Goal: Task Accomplishment & Management: Complete application form

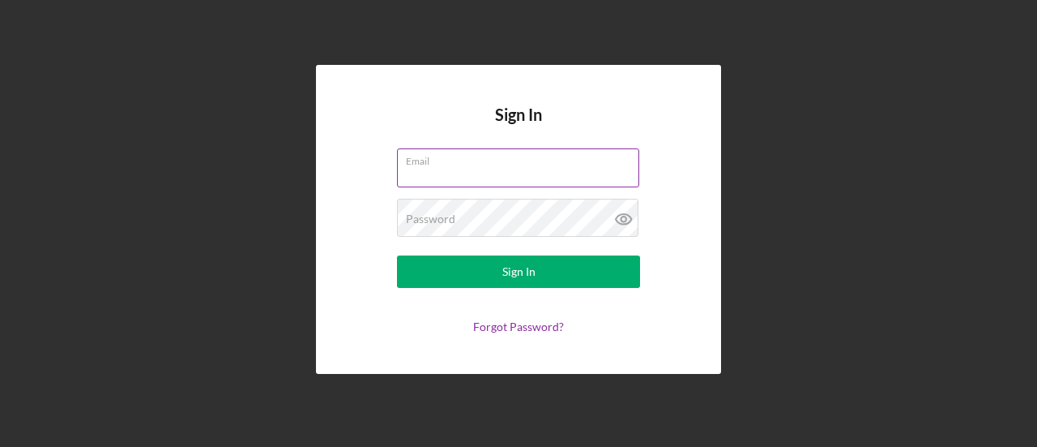
click at [471, 165] on div "Email" at bounding box center [518, 168] width 243 height 41
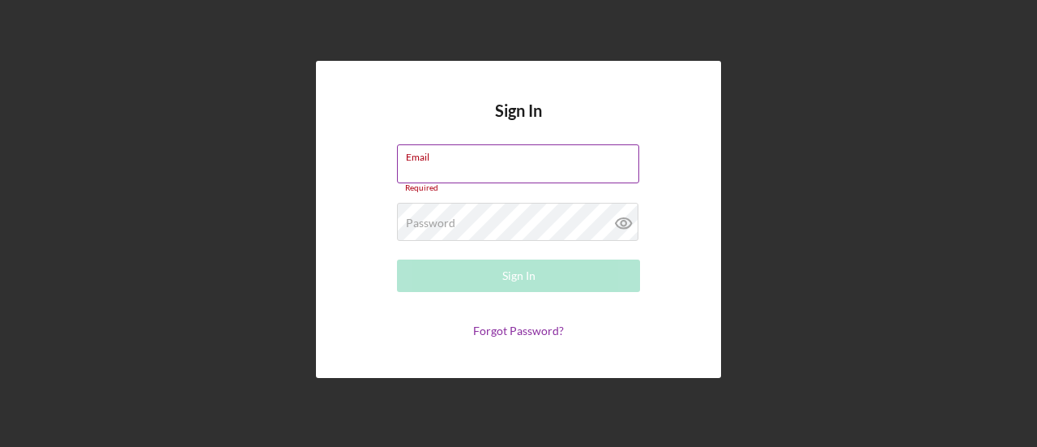
click at [441, 170] on input "Email" at bounding box center [518, 163] width 242 height 39
type input "[PERSON_NAME][EMAIL_ADDRESS][DOMAIN_NAME]"
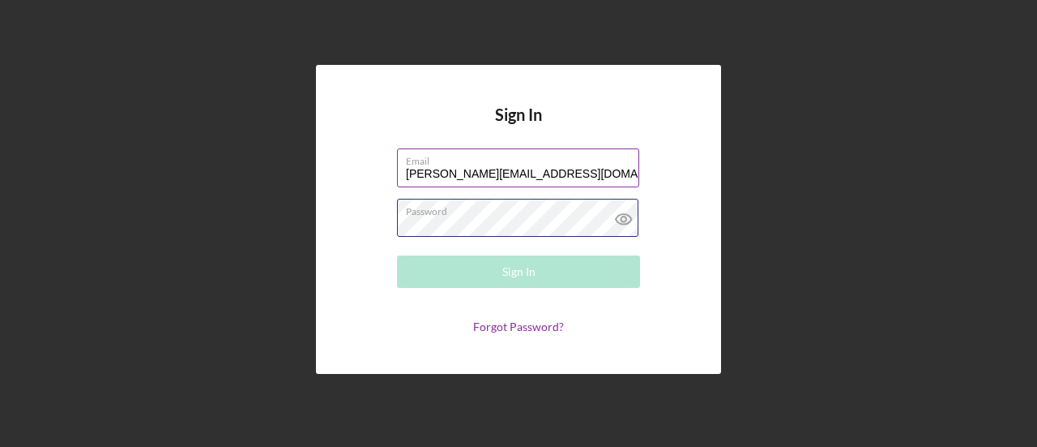
click at [483, 216] on div "Password Required" at bounding box center [518, 219] width 243 height 41
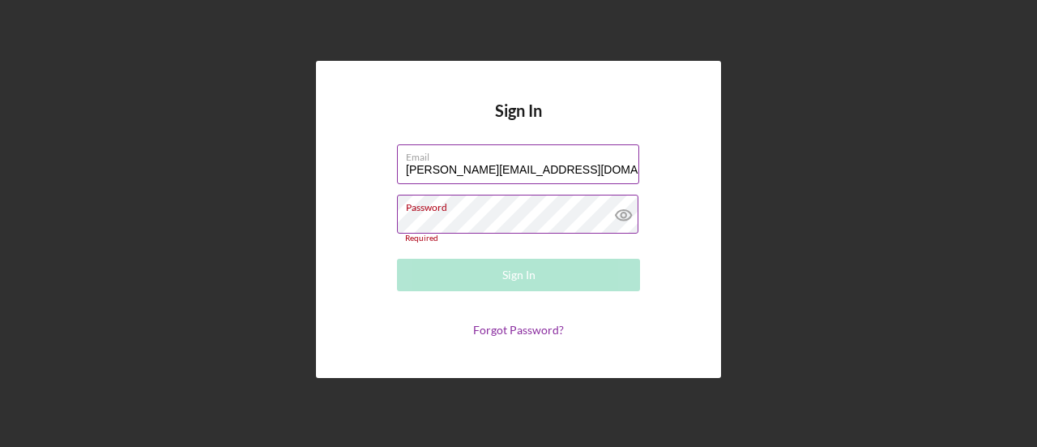
click at [494, 213] on label "Password" at bounding box center [522, 204] width 233 height 18
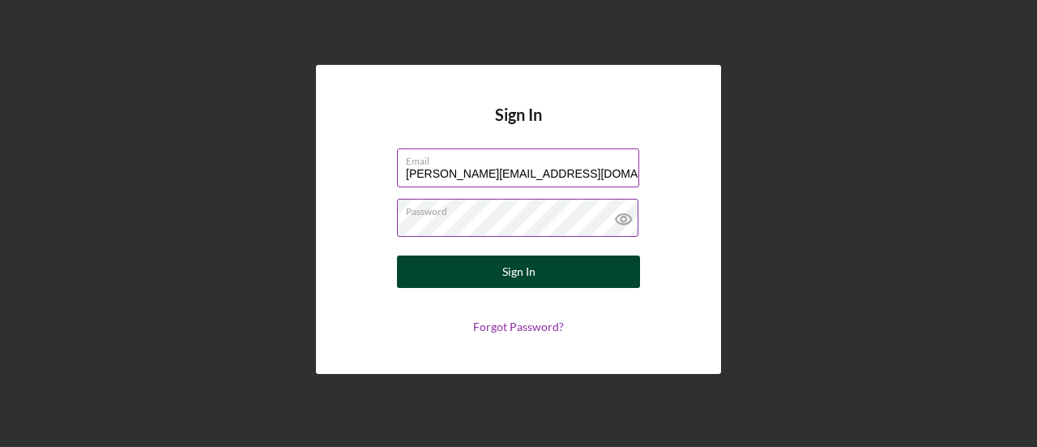
click at [525, 275] on div "Sign In" at bounding box center [519, 271] width 33 height 32
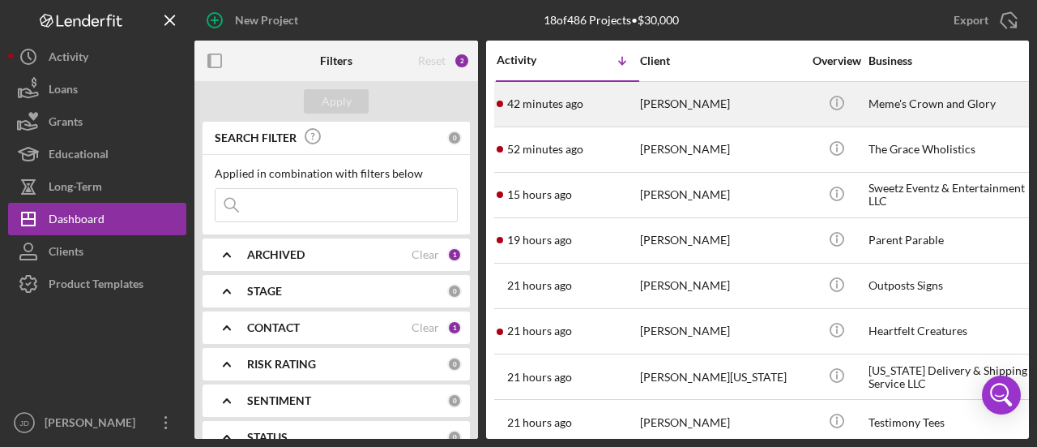
click at [695, 106] on div "[PERSON_NAME]" at bounding box center [721, 104] width 162 height 43
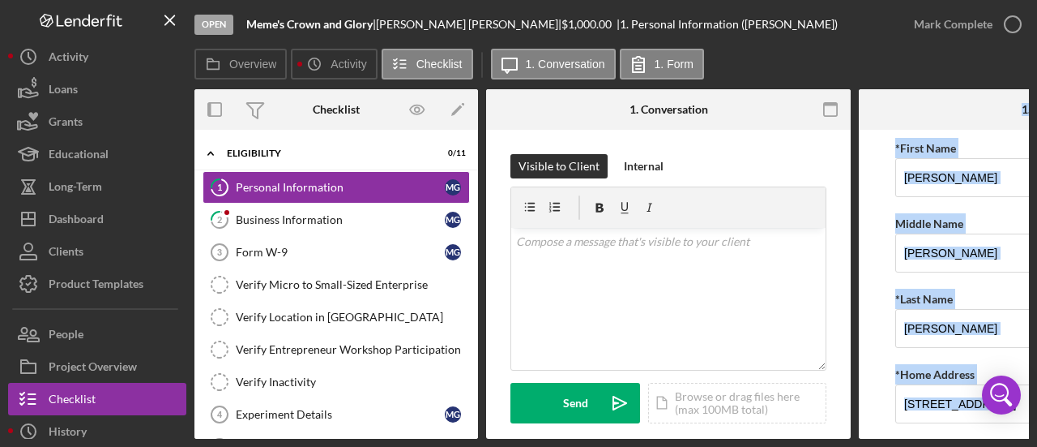
drag, startPoint x: 825, startPoint y: 440, endPoint x: 977, endPoint y: 463, distance: 153.3
click at [977, 446] on html "Open Meme's Crown and Glory | [PERSON_NAME] | $1,000.00 | 1. Personal Informati…" at bounding box center [518, 223] width 1037 height 447
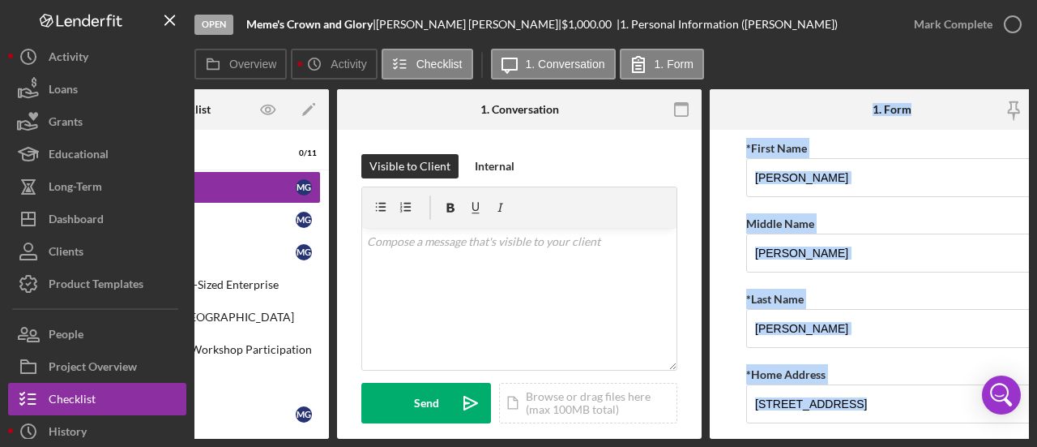
scroll to position [0, 195]
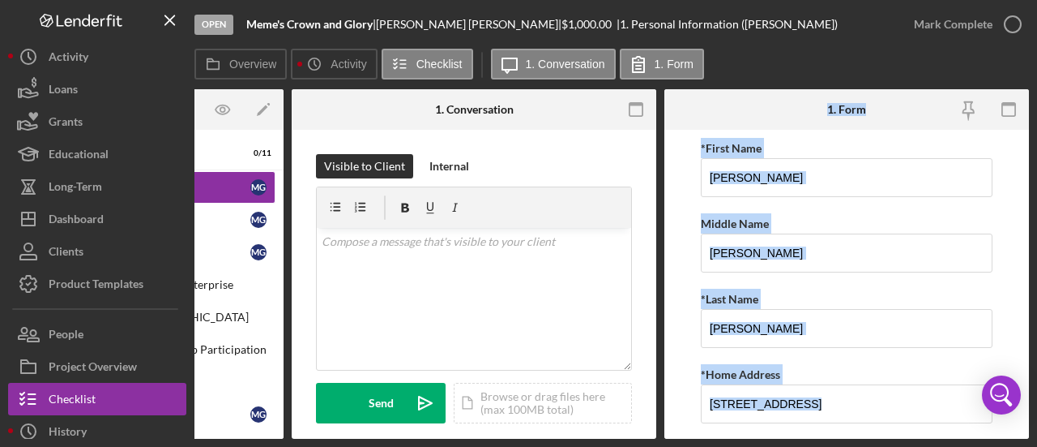
click at [760, 87] on div "Overview Icon/History Activity Checklist Icon/Message 1. Conversation 1. Form O…" at bounding box center [612, 244] width 835 height 390
click at [770, 105] on div at bounding box center [726, 109] width 122 height 41
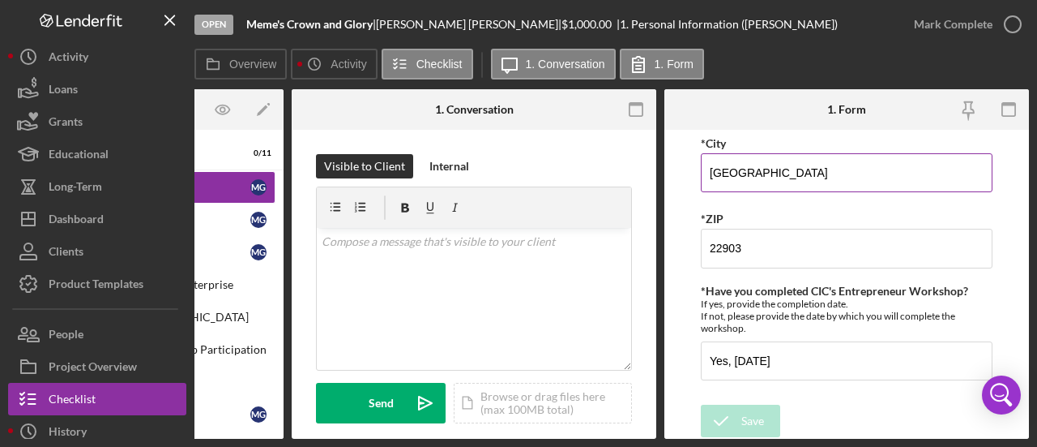
scroll to position [307, 0]
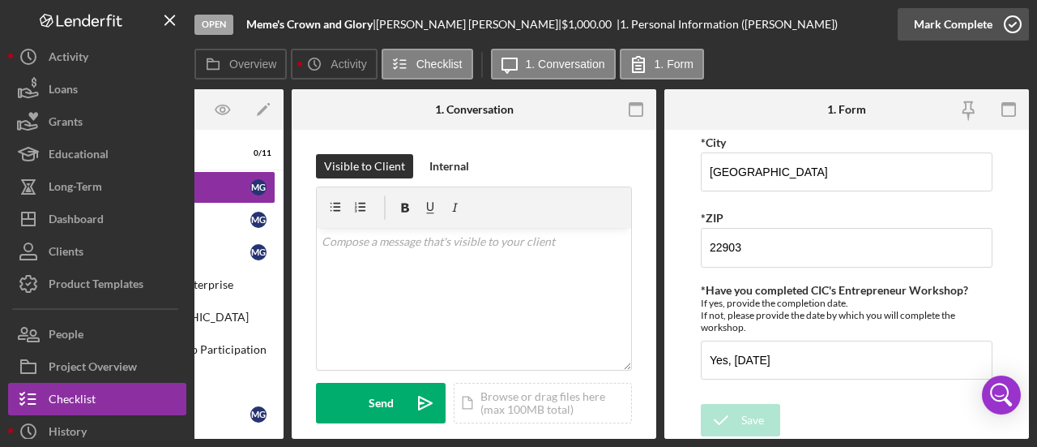
click at [1010, 23] on icon "button" at bounding box center [1013, 24] width 41 height 41
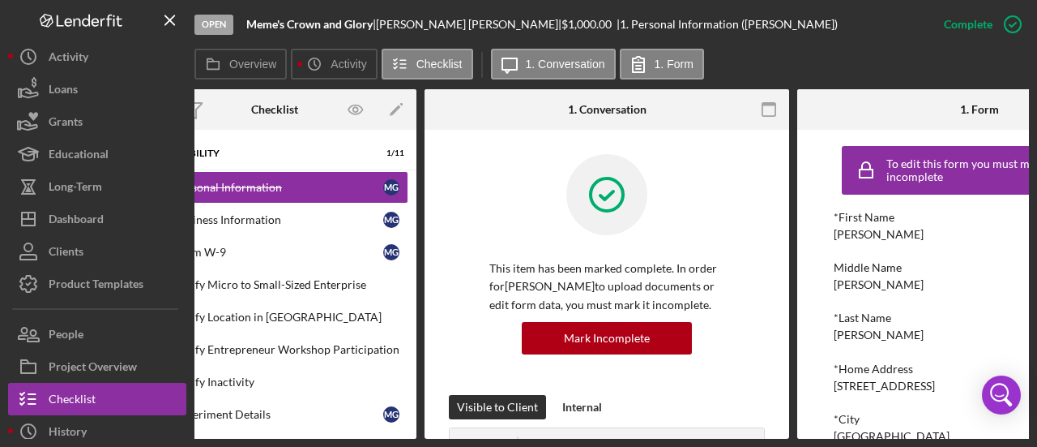
scroll to position [0, 0]
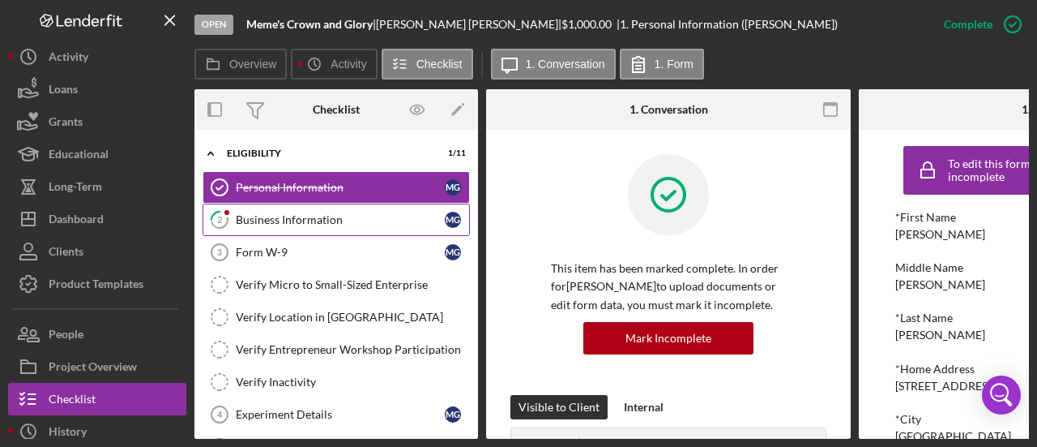
click at [280, 220] on div "Business Information" at bounding box center [340, 219] width 209 height 13
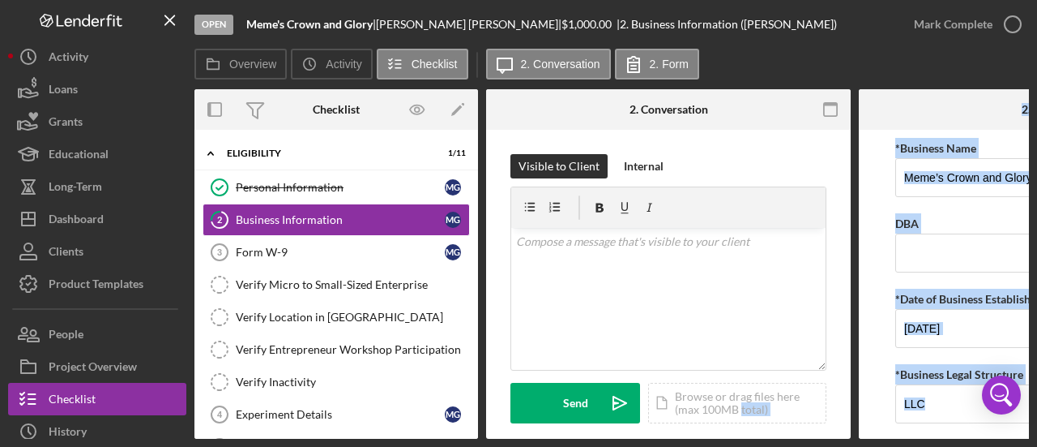
drag, startPoint x: 741, startPoint y: 438, endPoint x: 862, endPoint y: 447, distance: 121.9
click at [862, 446] on html "Open Meme's Crown and Glory | [PERSON_NAME] | $1,000.00 | 2. Business Informati…" at bounding box center [518, 223] width 1037 height 447
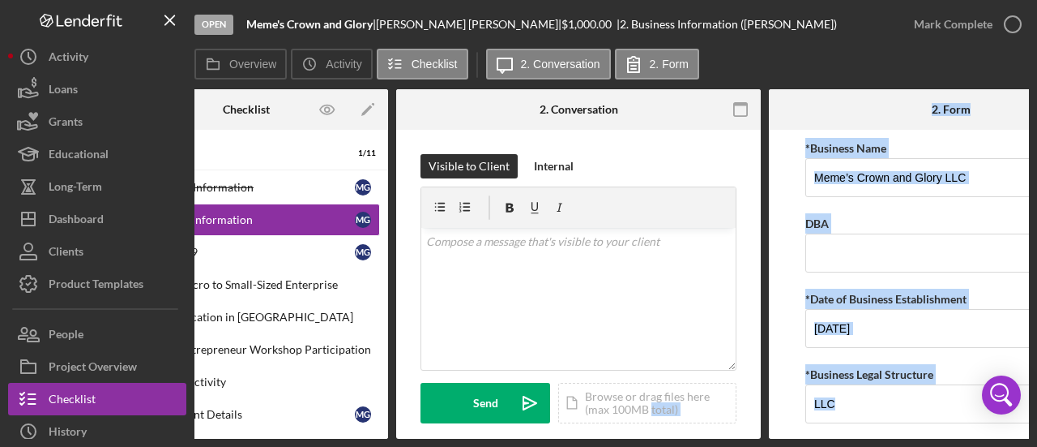
scroll to position [0, 195]
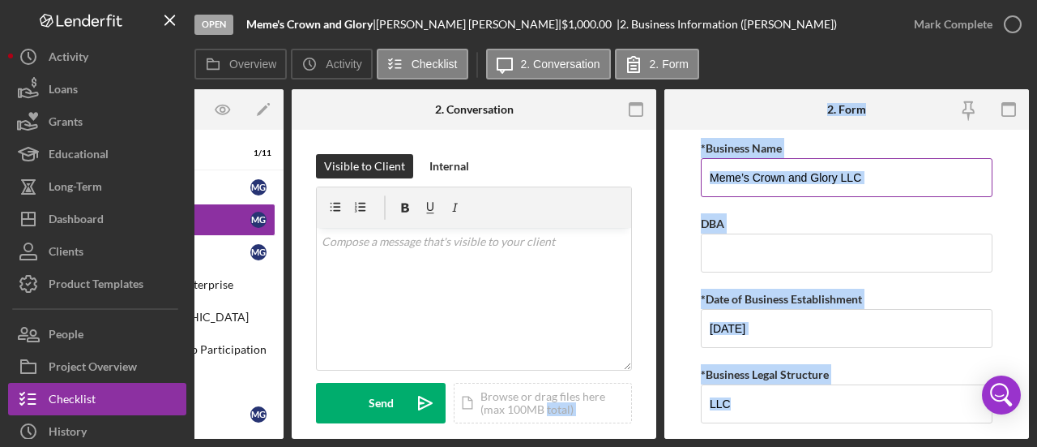
click at [922, 143] on div "*Business Name" at bounding box center [847, 148] width 292 height 20
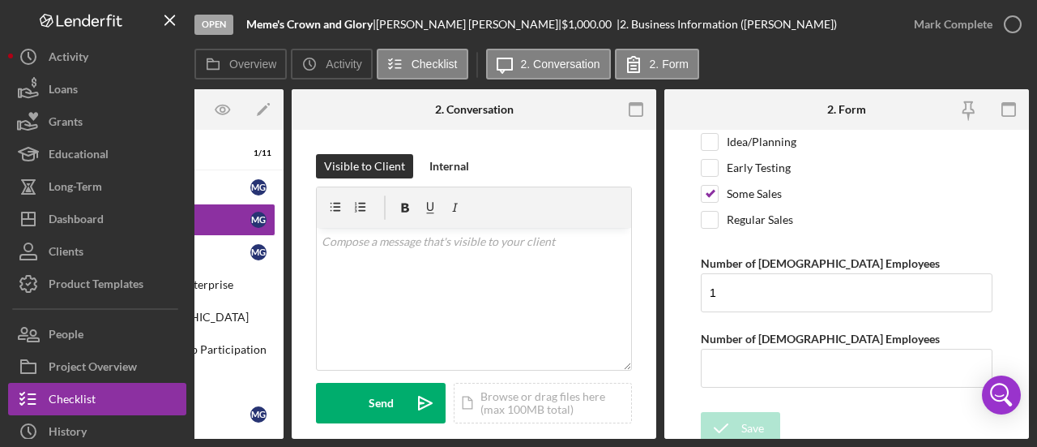
scroll to position [0, 0]
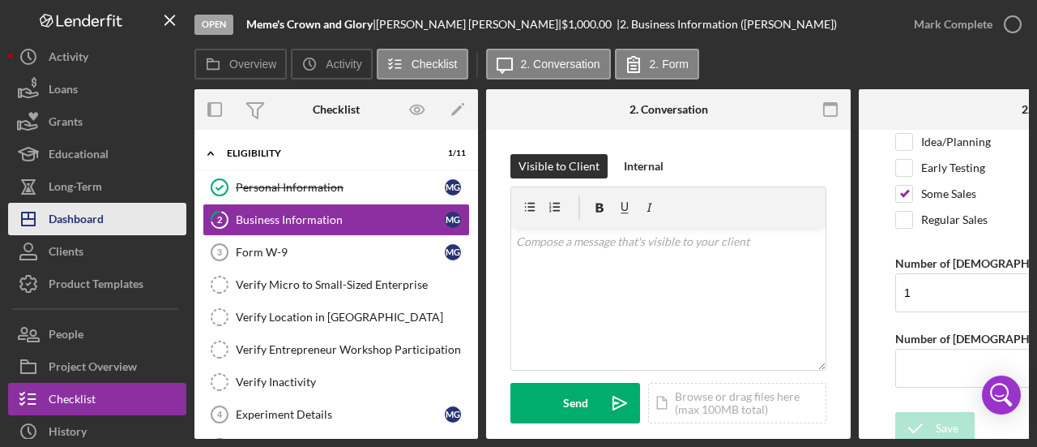
click at [76, 216] on div "Dashboard" at bounding box center [76, 221] width 55 height 36
